Goal: Task Accomplishment & Management: Manage account settings

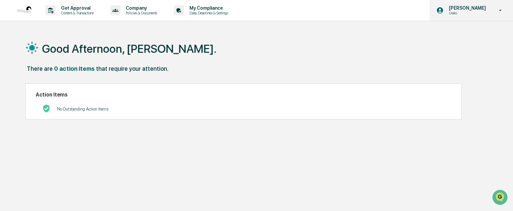
click at [498, 11] on icon at bounding box center [501, 10] width 12 height 6
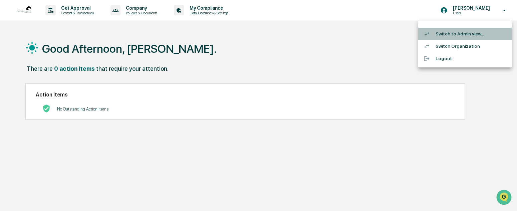
click at [472, 31] on li "Switch to Admin view..." at bounding box center [464, 34] width 93 height 12
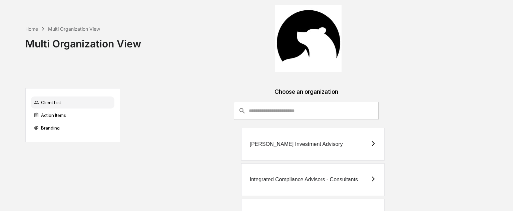
scroll to position [111, 0]
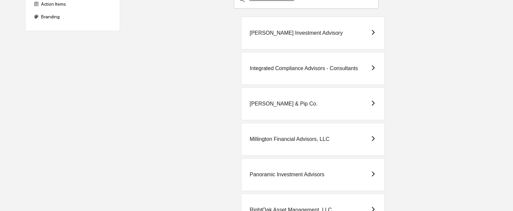
click at [338, 139] on div "Millington Financial Advisors, LLC" at bounding box center [312, 139] width 143 height 33
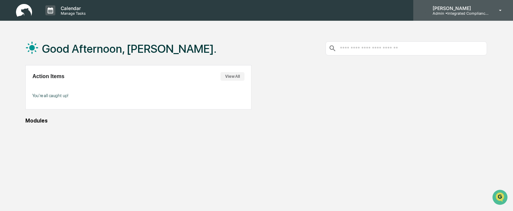
click at [487, 8] on p "[PERSON_NAME]" at bounding box center [459, 8] width 62 height 6
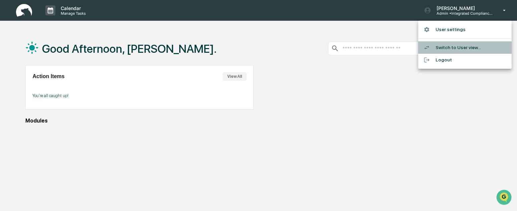
click at [482, 46] on li "Switch to User view..." at bounding box center [464, 47] width 93 height 12
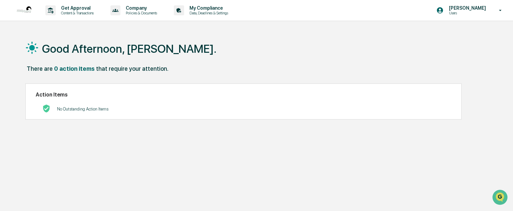
click at [31, 10] on img at bounding box center [24, 10] width 16 height 16
